Goal: Task Accomplishment & Management: Manage account settings

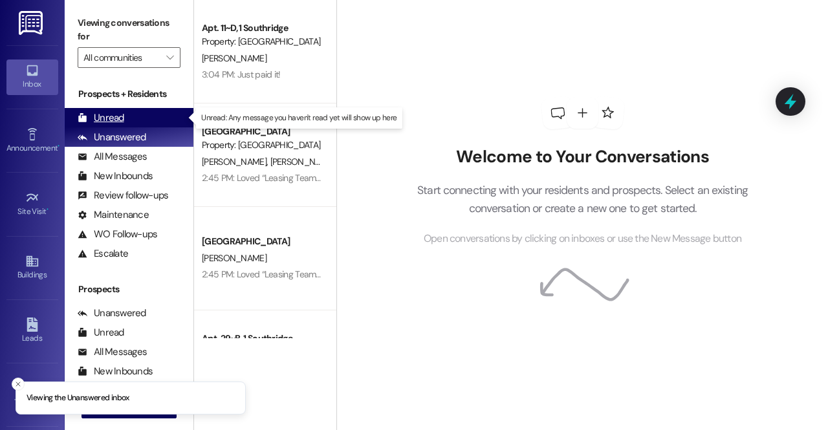
click at [124, 116] on div "Unread (0)" at bounding box center [129, 117] width 129 height 19
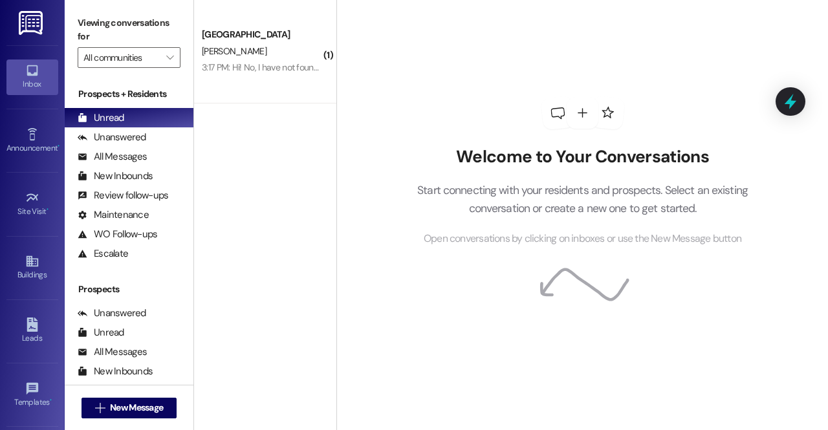
click at [16, 19] on link at bounding box center [31, 22] width 41 height 45
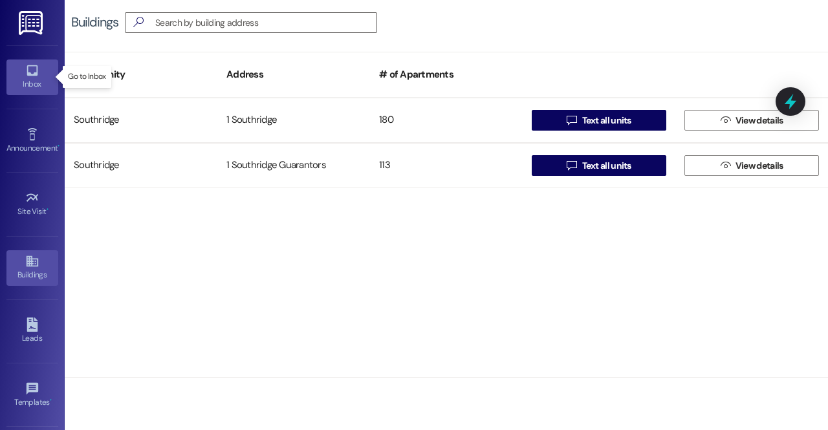
click at [46, 91] on link "Inbox" at bounding box center [32, 77] width 52 height 35
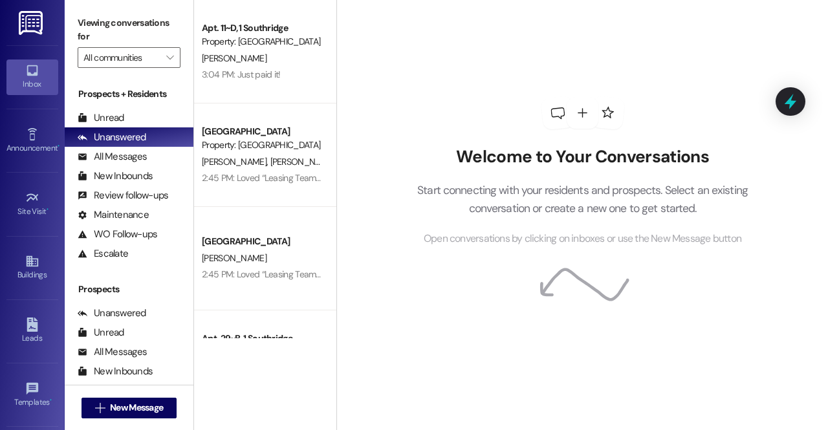
click at [27, 23] on img at bounding box center [32, 23] width 27 height 24
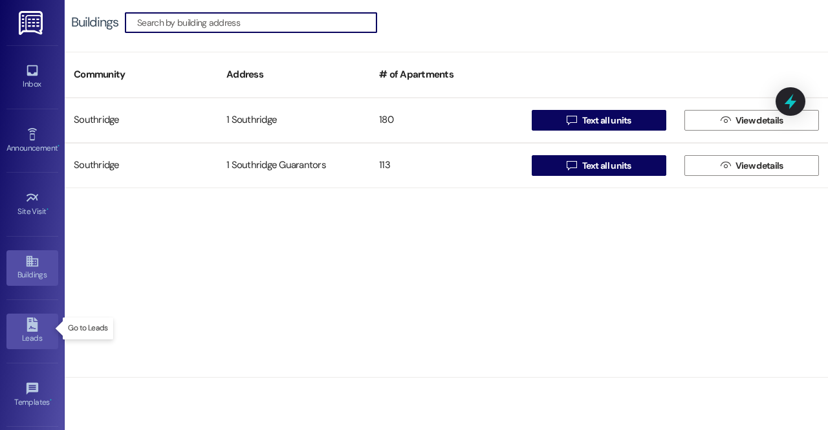
scroll to position [118, 0]
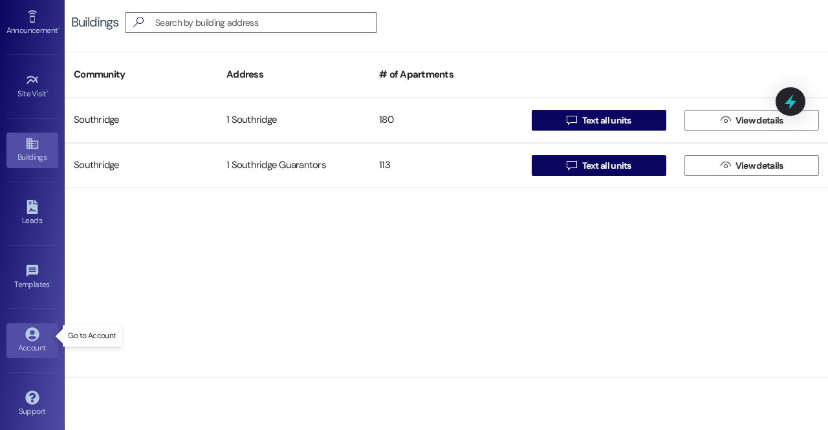
click at [26, 331] on icon at bounding box center [32, 334] width 14 height 14
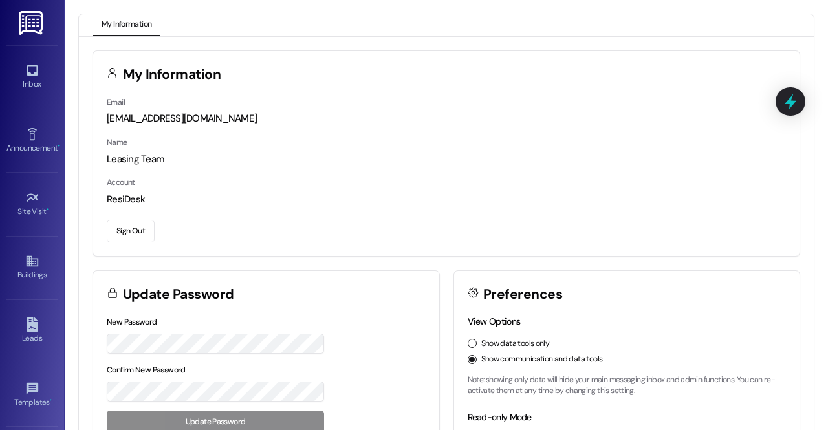
click at [30, 32] on img at bounding box center [32, 23] width 27 height 24
click at [127, 232] on button "Sign Out" at bounding box center [131, 231] width 48 height 23
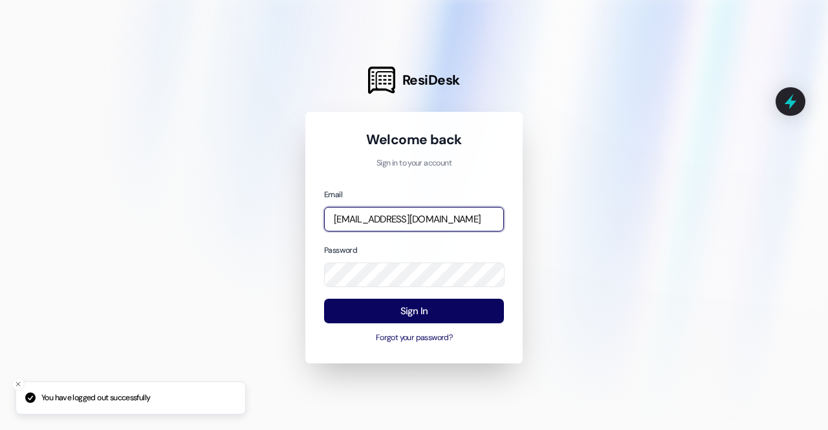
click at [403, 221] on input "[EMAIL_ADDRESS][DOMAIN_NAME]" at bounding box center [414, 219] width 180 height 25
click at [406, 223] on input "[EMAIL_ADDRESS][DOMAIN_NAME]" at bounding box center [414, 219] width 180 height 25
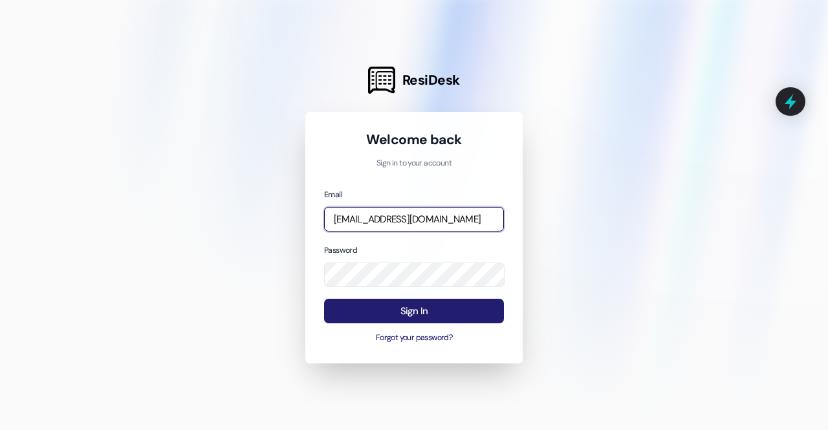
type input "[EMAIL_ADDRESS][DOMAIN_NAME]"
click at [386, 316] on button "Sign In" at bounding box center [414, 311] width 180 height 25
click at [347, 313] on button "Sign In" at bounding box center [414, 311] width 180 height 25
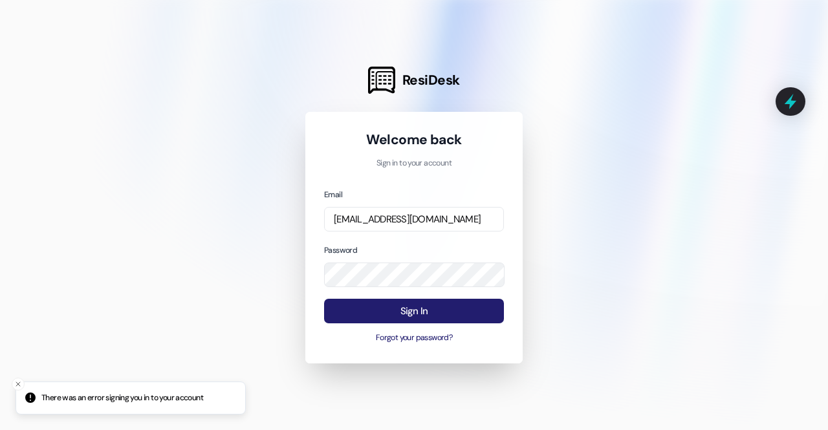
click at [347, 313] on button "Sign In" at bounding box center [414, 311] width 180 height 25
